Goal: Navigation & Orientation: Understand site structure

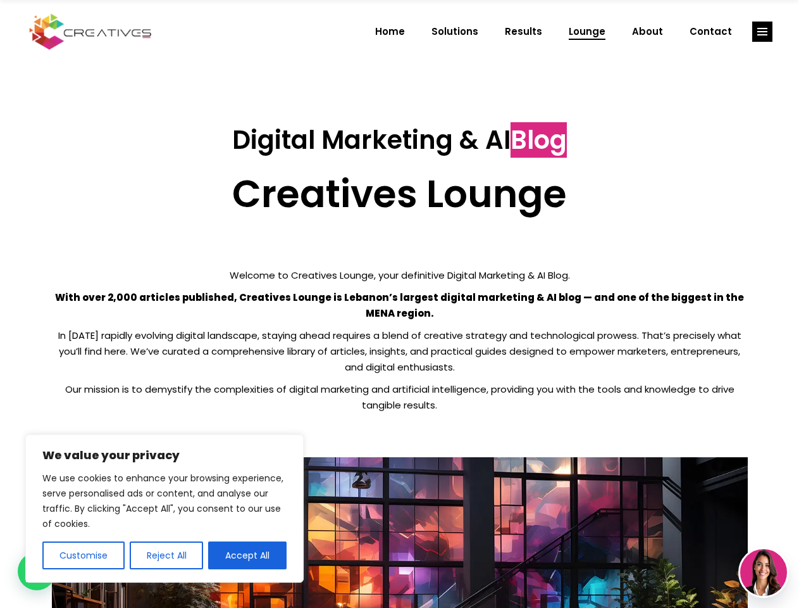
click at [399, 304] on p "With over 2,000 articles published, Creatives Lounge is Lebanon’s largest digit…" at bounding box center [400, 305] width 696 height 32
click at [83, 555] on button "Customise" at bounding box center [83, 555] width 82 height 28
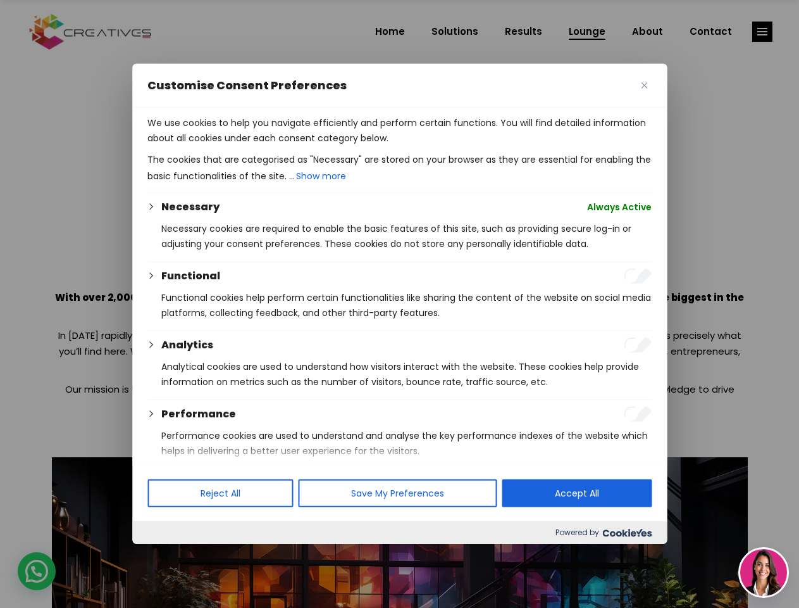
click at [166, 555] on div at bounding box center [399, 304] width 799 height 608
click at [247, 146] on p "We use cookies to help you navigate efficiently and perform certain functions. …" at bounding box center [399, 130] width 504 height 30
click at [763, 32] on div at bounding box center [399, 304] width 799 height 608
click at [764, 572] on img at bounding box center [764, 572] width 47 height 47
